Goal: Task Accomplishment & Management: Manage account settings

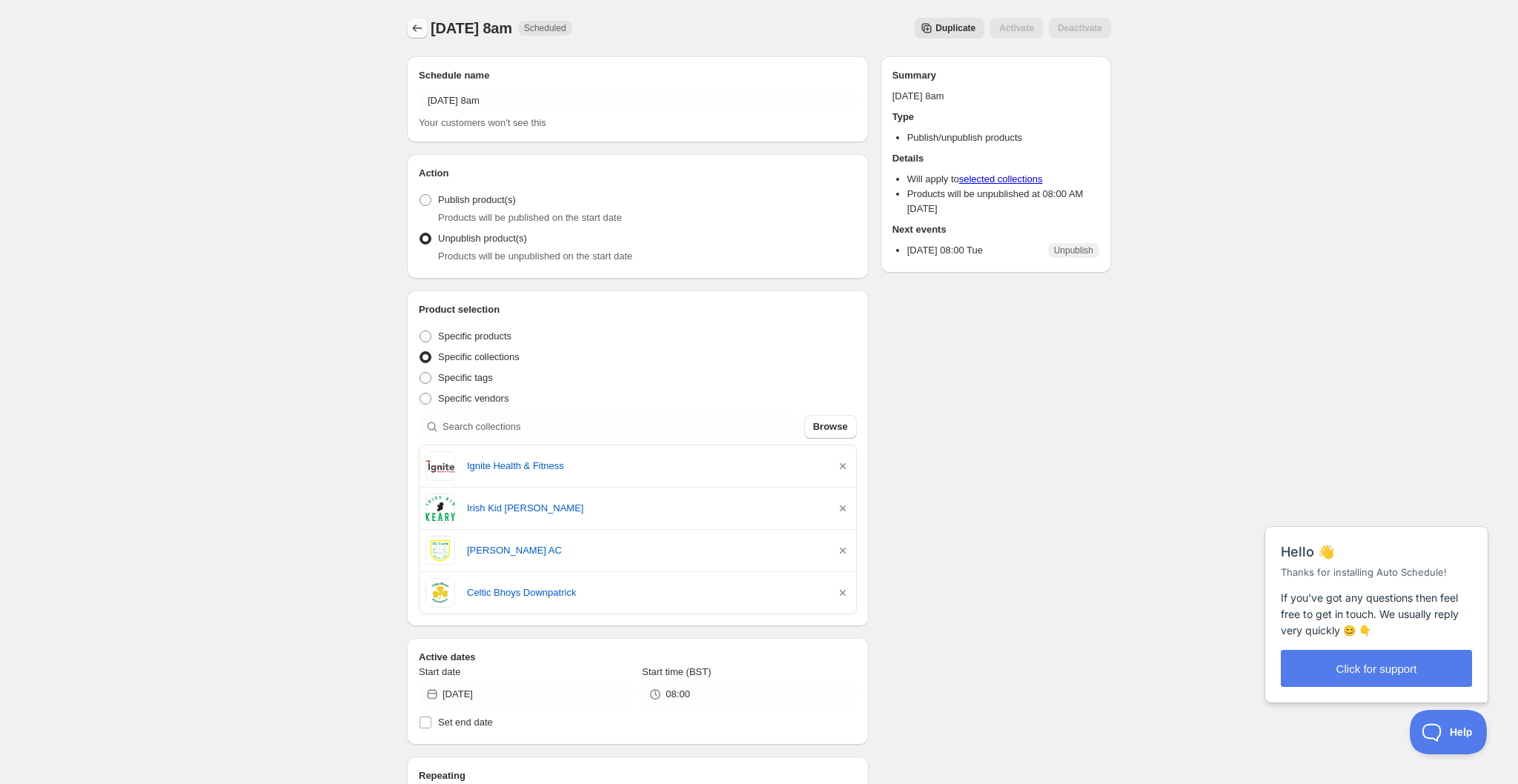
click at [418, 34] on icon "Schedules" at bounding box center [418, 29] width 15 height 15
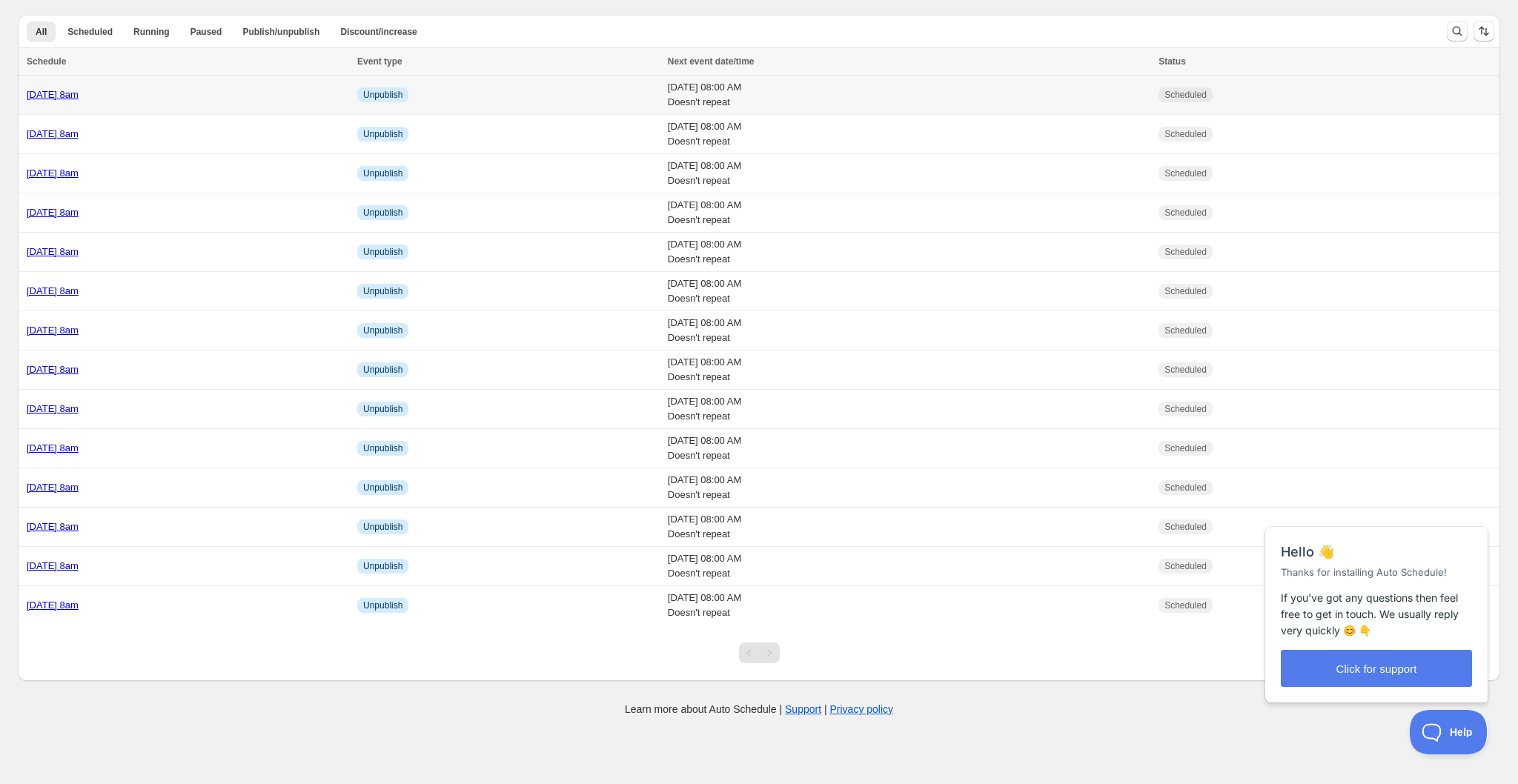
click at [242, 96] on div "[DATE] 8am" at bounding box center [188, 95] width 322 height 15
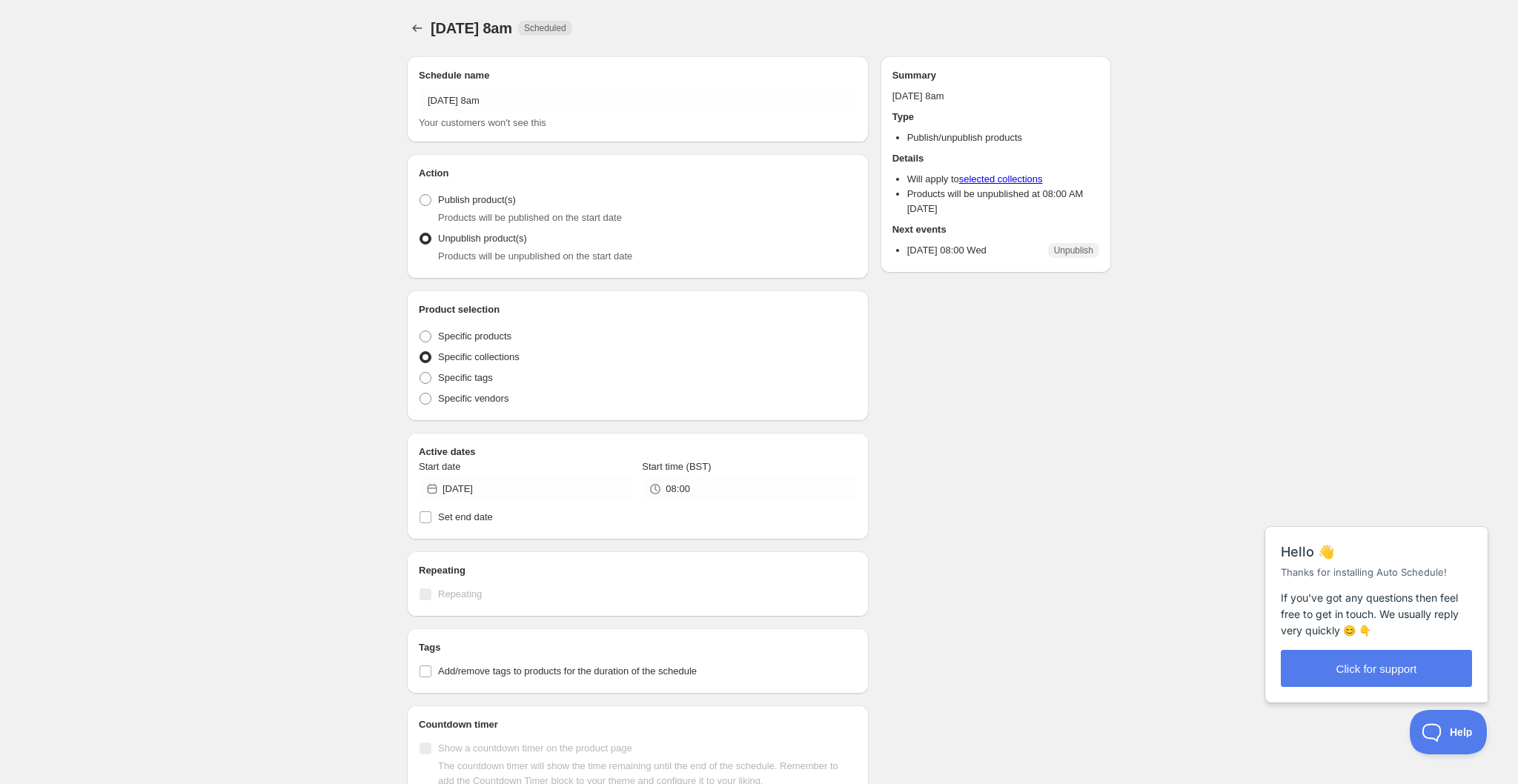
radio input "true"
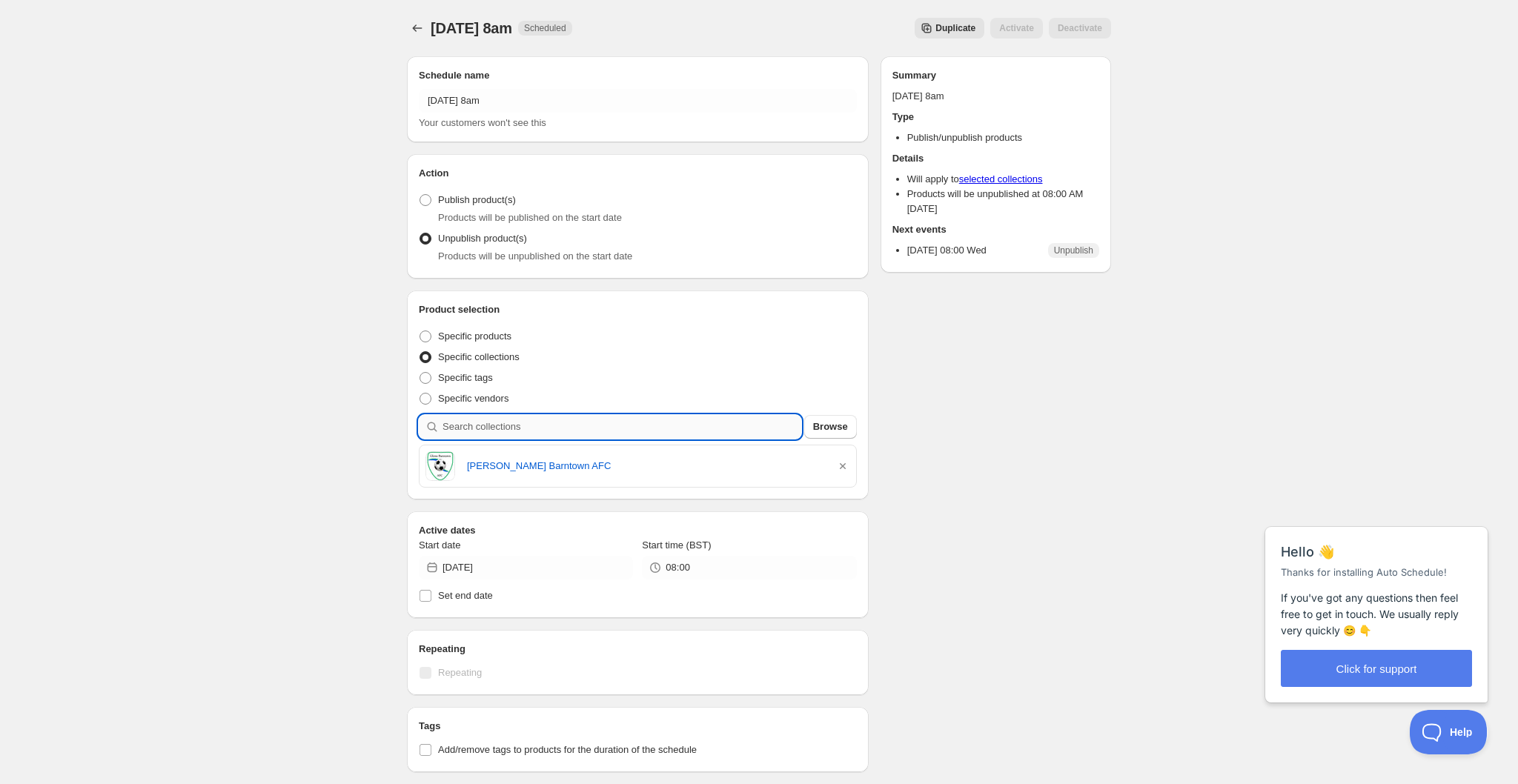
click at [602, 431] on input "search" at bounding box center [622, 427] width 359 height 23
type input "t"
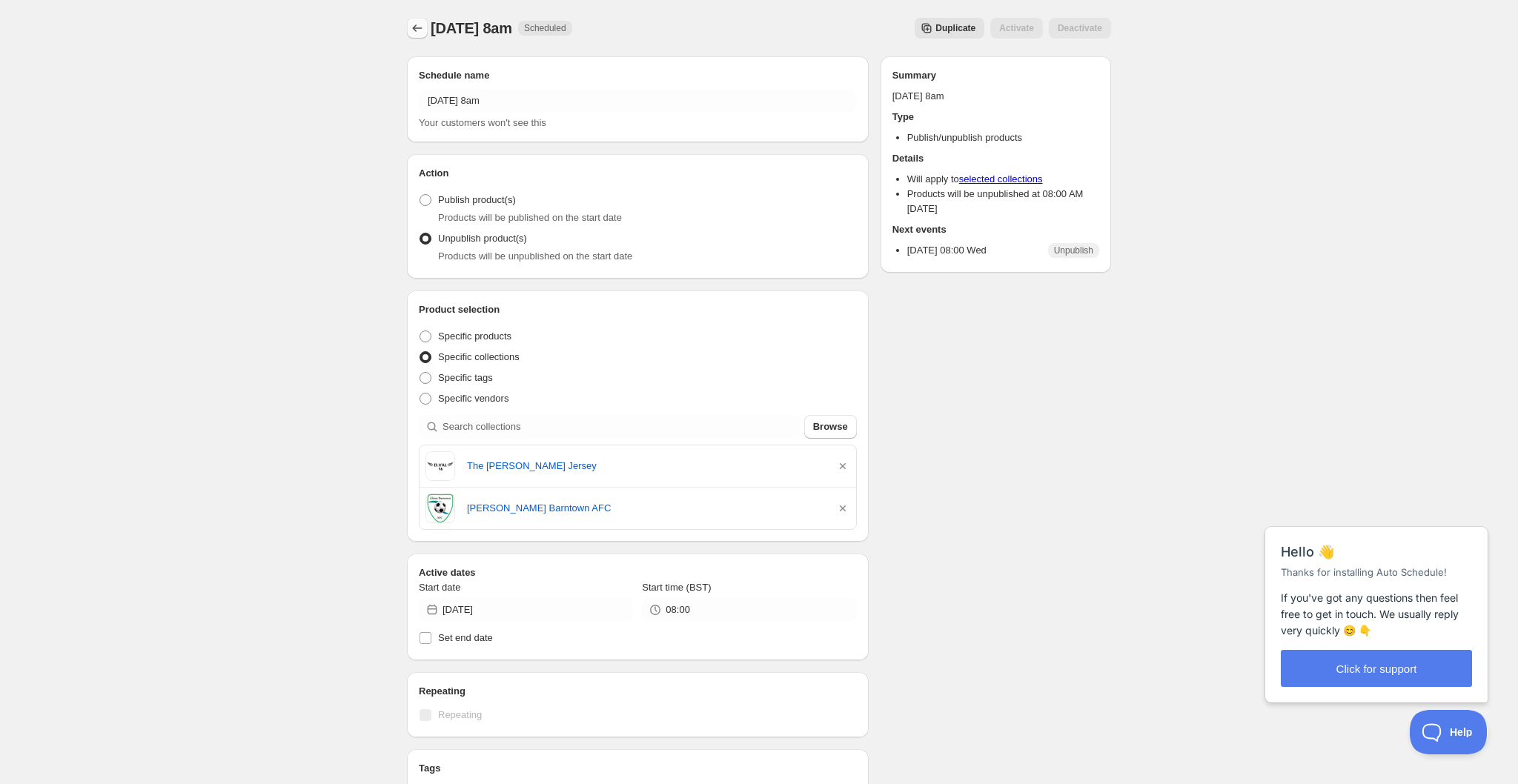
click at [424, 31] on icon "Schedules" at bounding box center [418, 29] width 15 height 15
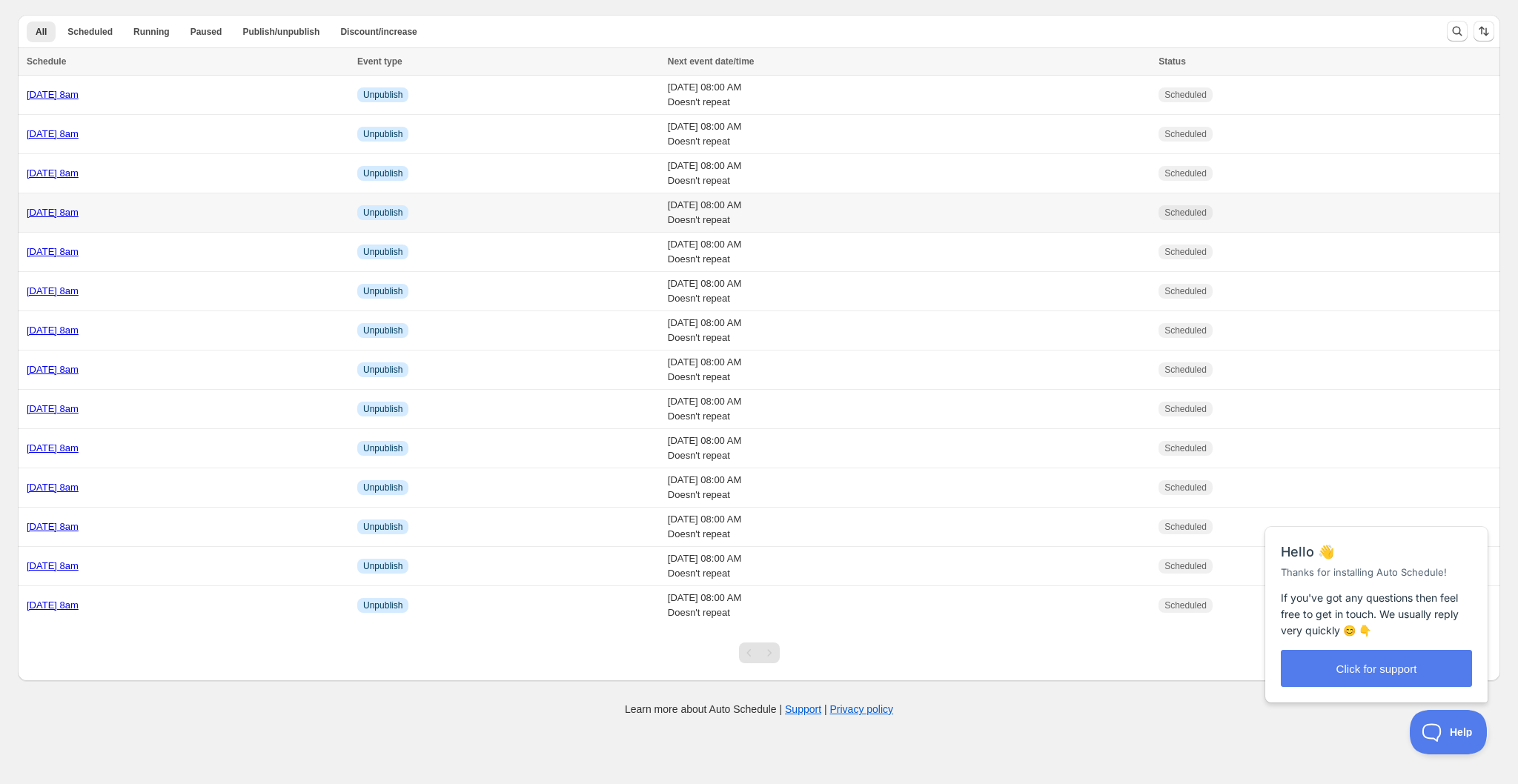
click at [258, 215] on div "[DATE] 8am" at bounding box center [188, 213] width 322 height 15
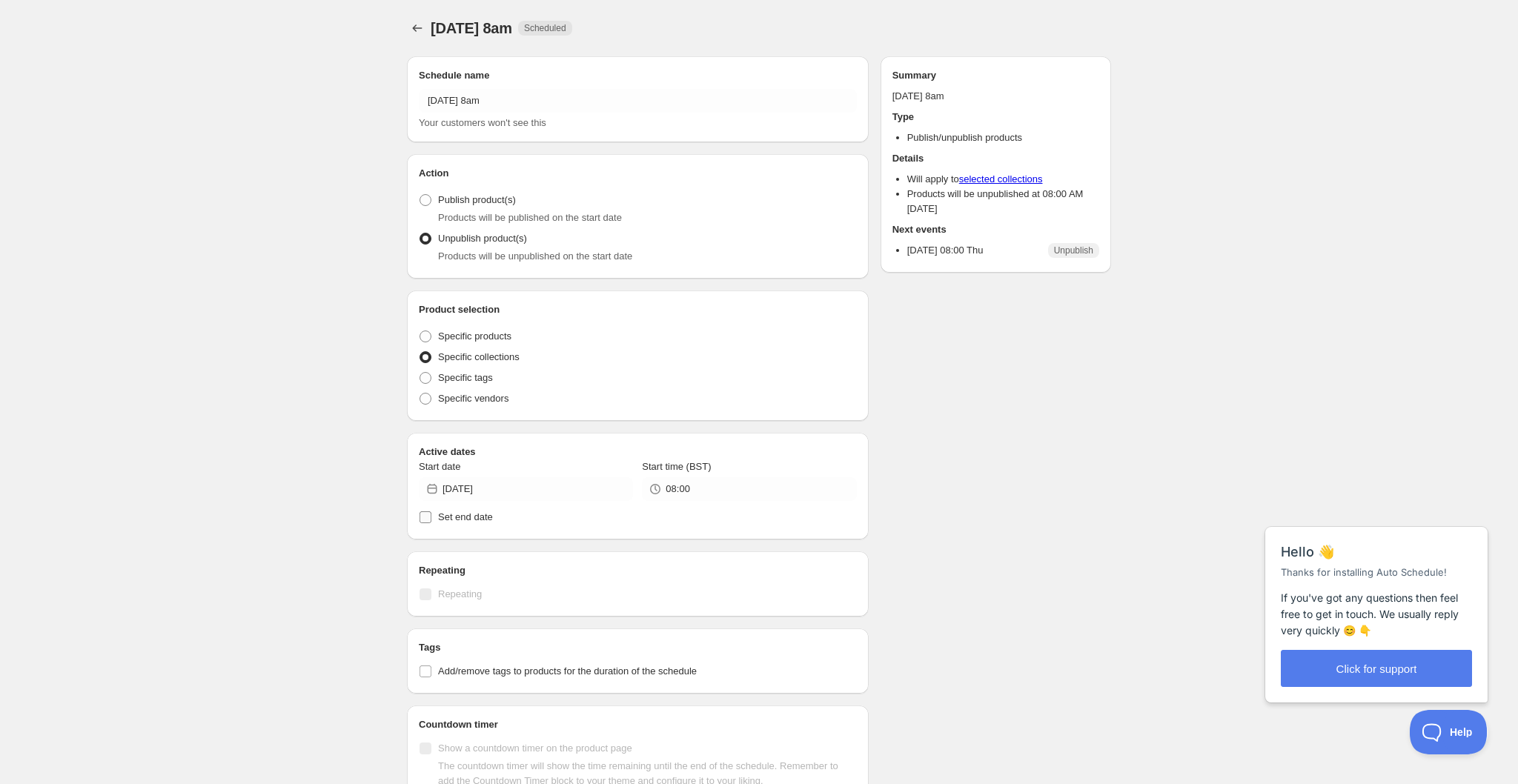
radio input "true"
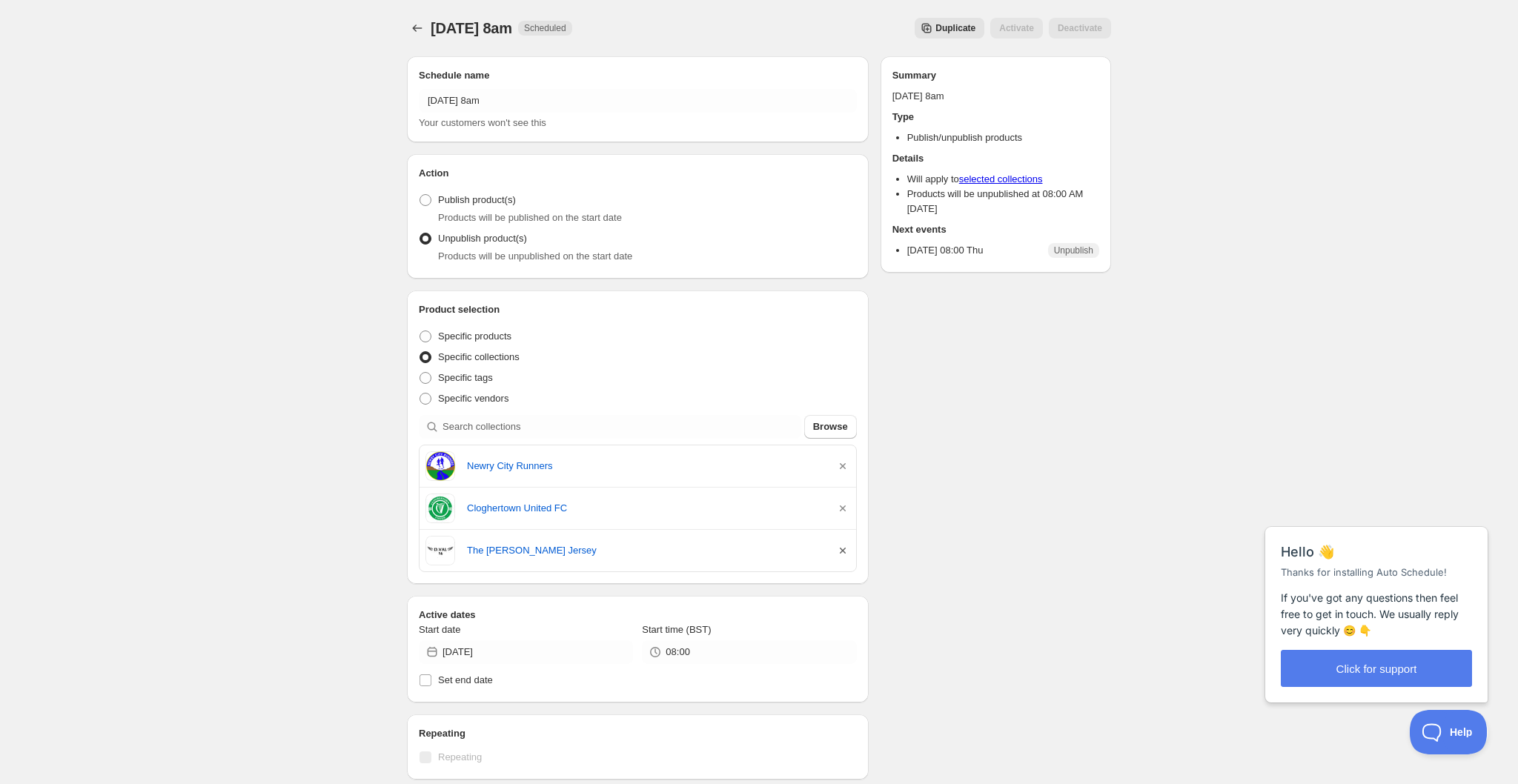
click at [844, 549] on icon "button" at bounding box center [843, 551] width 15 height 15
